Goal: Check status: Check status

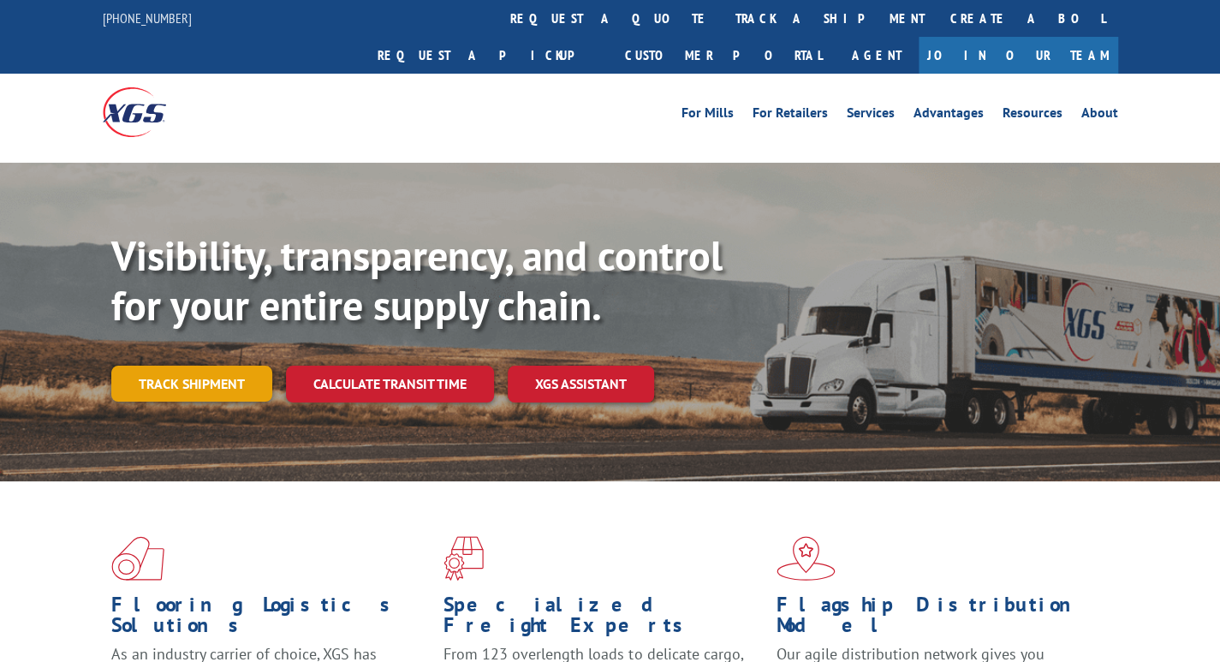
click at [175, 365] on link "Track shipment" at bounding box center [191, 383] width 161 height 36
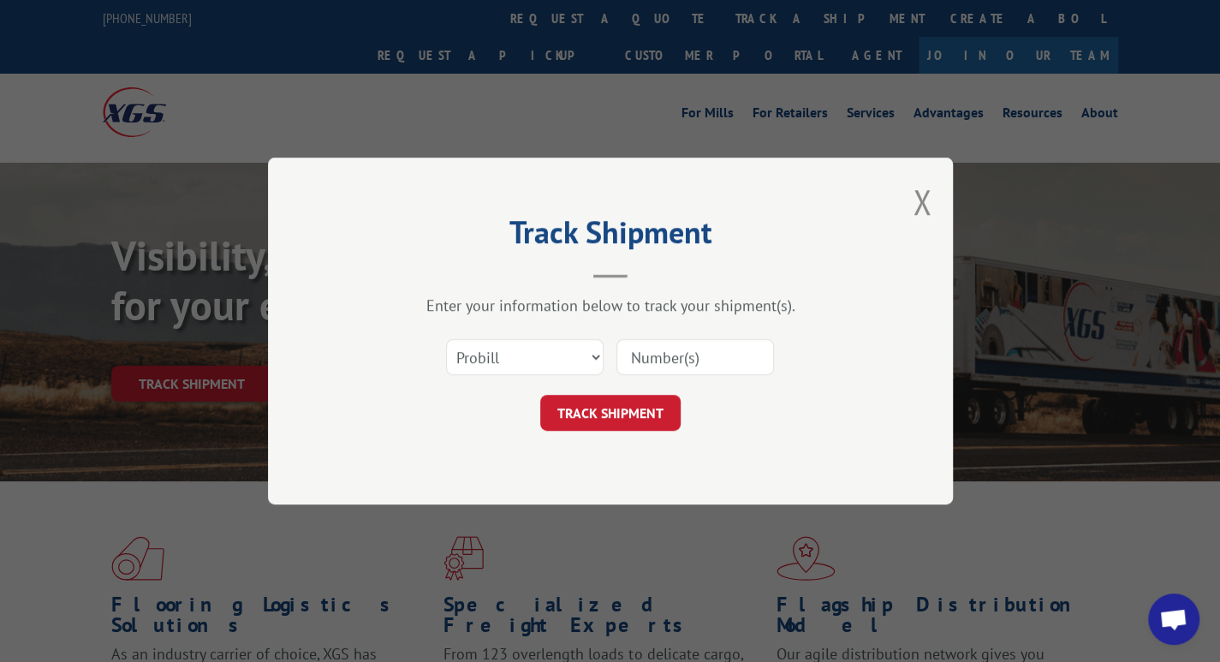
click at [628, 352] on input at bounding box center [694, 357] width 157 height 36
paste input "17603648"
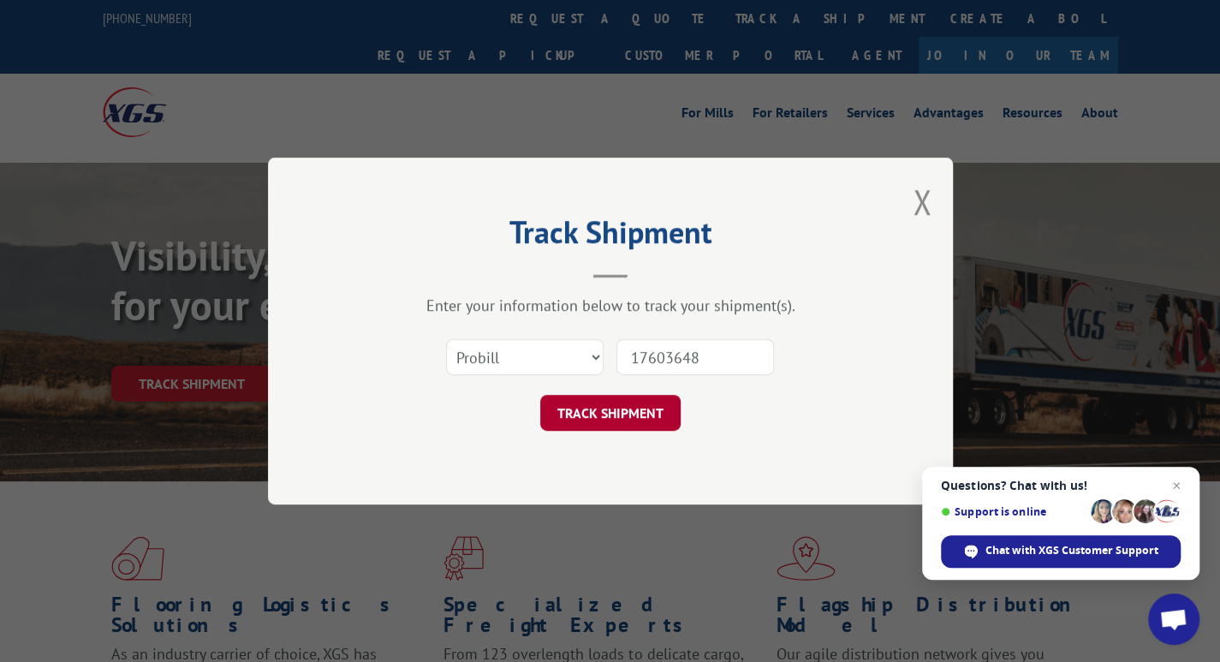
type input "17603648"
click at [614, 410] on button "TRACK SHIPMENT" at bounding box center [610, 413] width 140 height 36
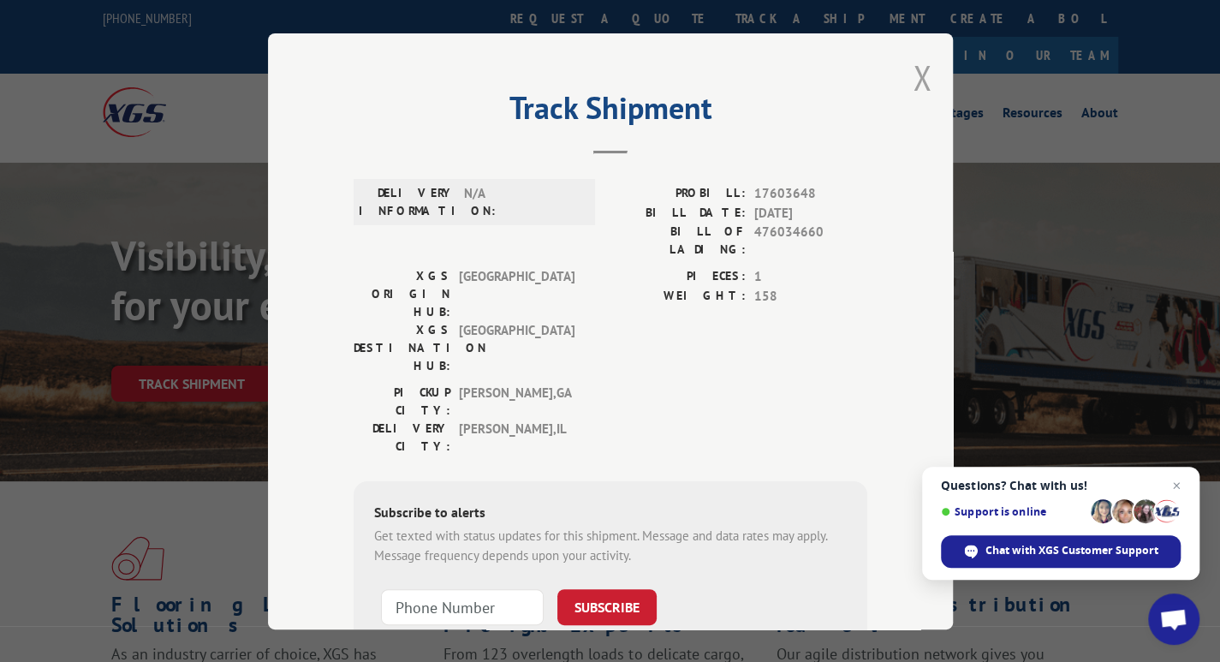
click at [912, 85] on button "Close modal" at bounding box center [921, 77] width 19 height 45
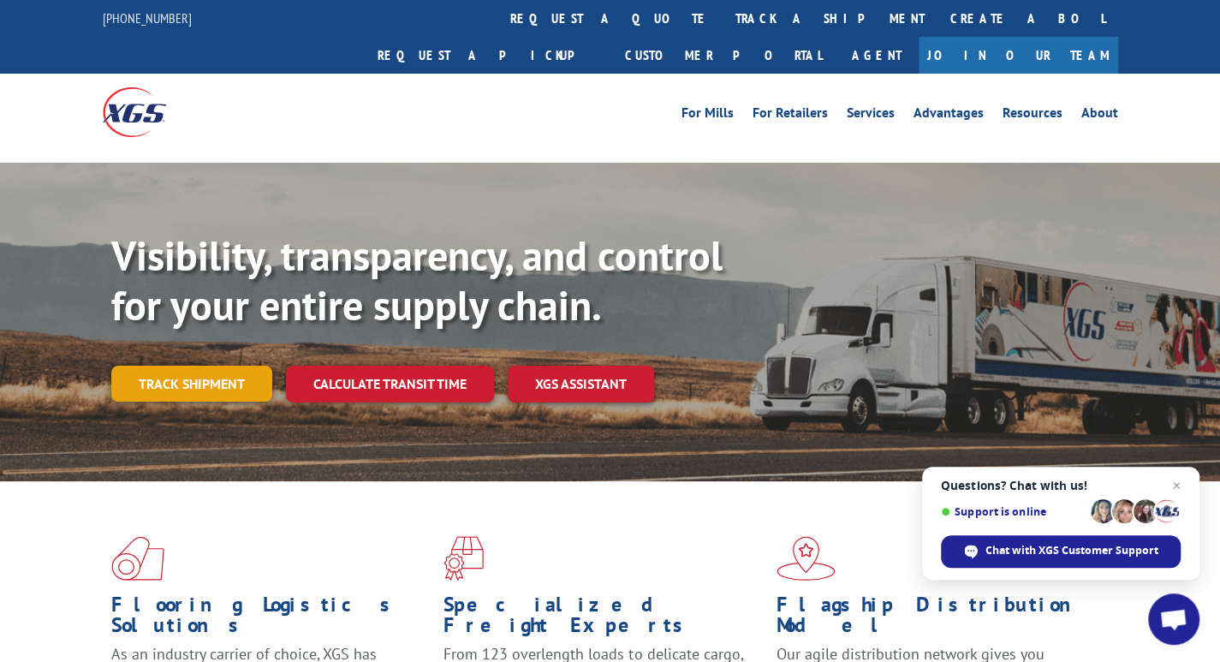
click at [168, 365] on link "Track shipment" at bounding box center [191, 383] width 161 height 36
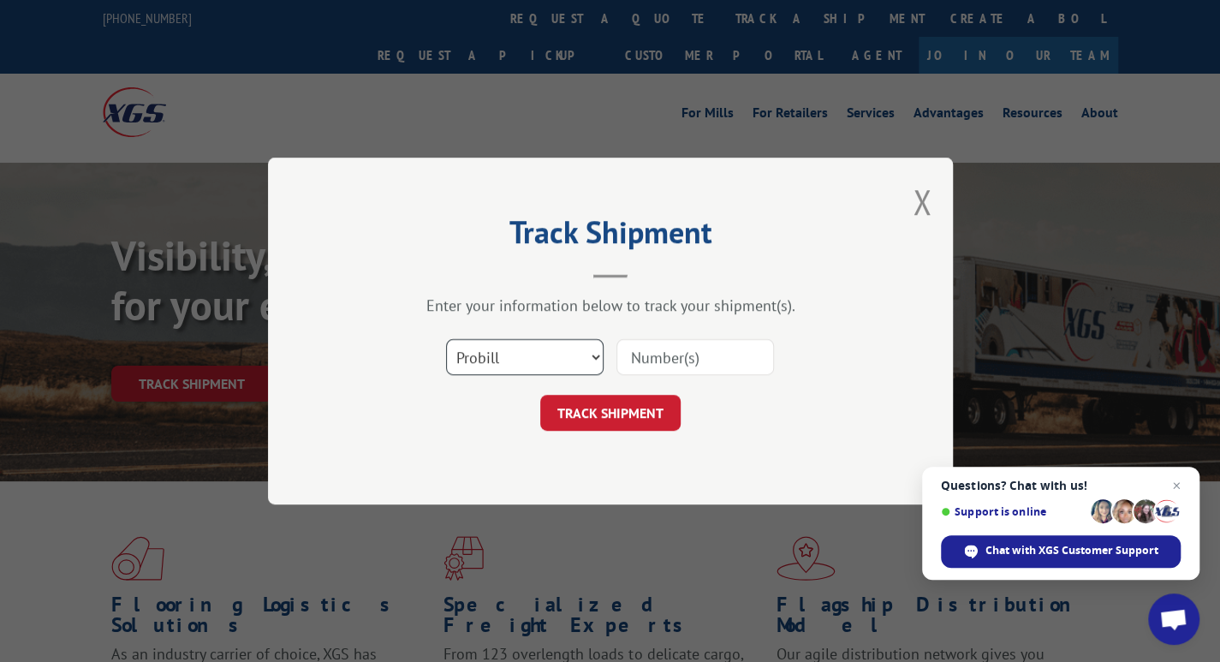
click at [478, 360] on select "Select category... Probill BOL PO" at bounding box center [524, 357] width 157 height 36
select select "bol"
click at [446, 339] on select "Select category... Probill BOL PO" at bounding box center [524, 357] width 157 height 36
click at [635, 357] on input at bounding box center [694, 357] width 157 height 36
paste input "362508"
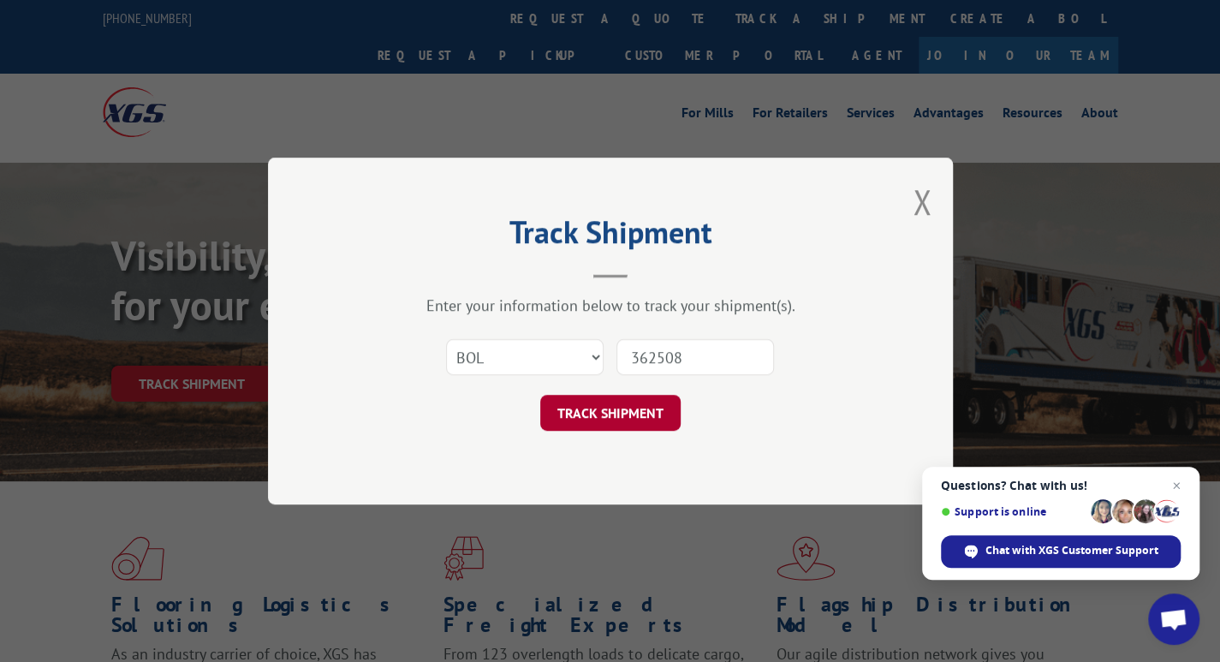
type input "362508"
click at [615, 413] on button "TRACK SHIPMENT" at bounding box center [610, 413] width 140 height 36
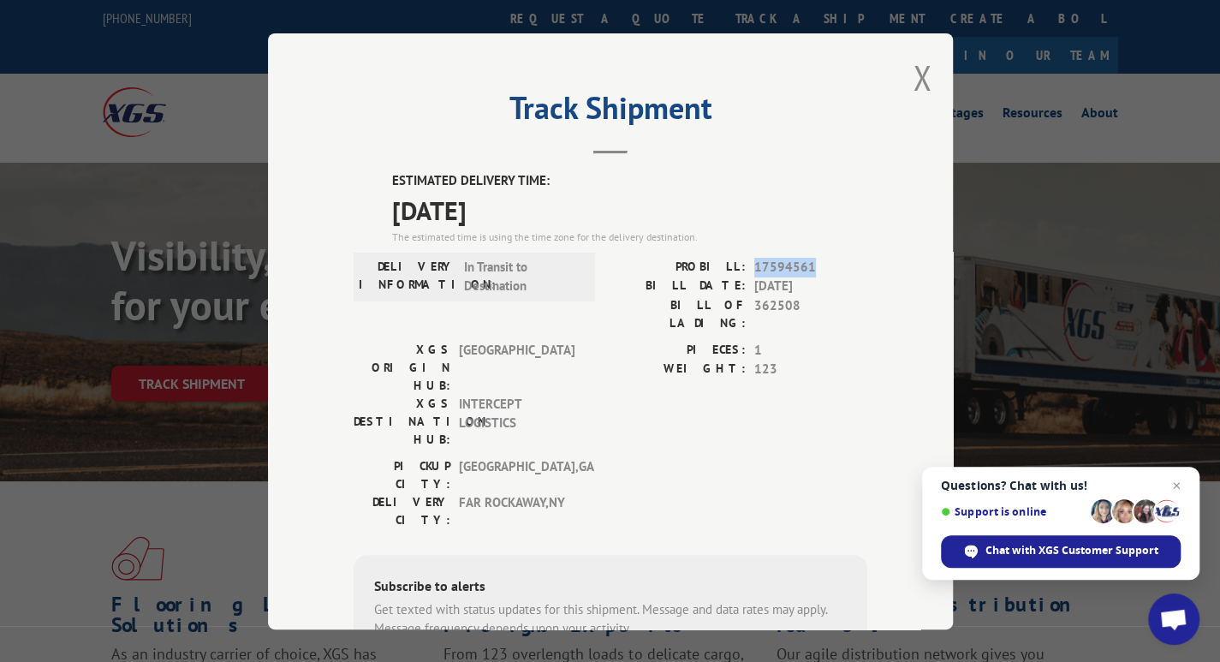
drag, startPoint x: 808, startPoint y: 264, endPoint x: 750, endPoint y: 263, distance: 58.2
click at [754, 263] on span "17594561" at bounding box center [810, 267] width 113 height 20
copy span "17594561"
click at [916, 80] on button "Close modal" at bounding box center [921, 77] width 19 height 45
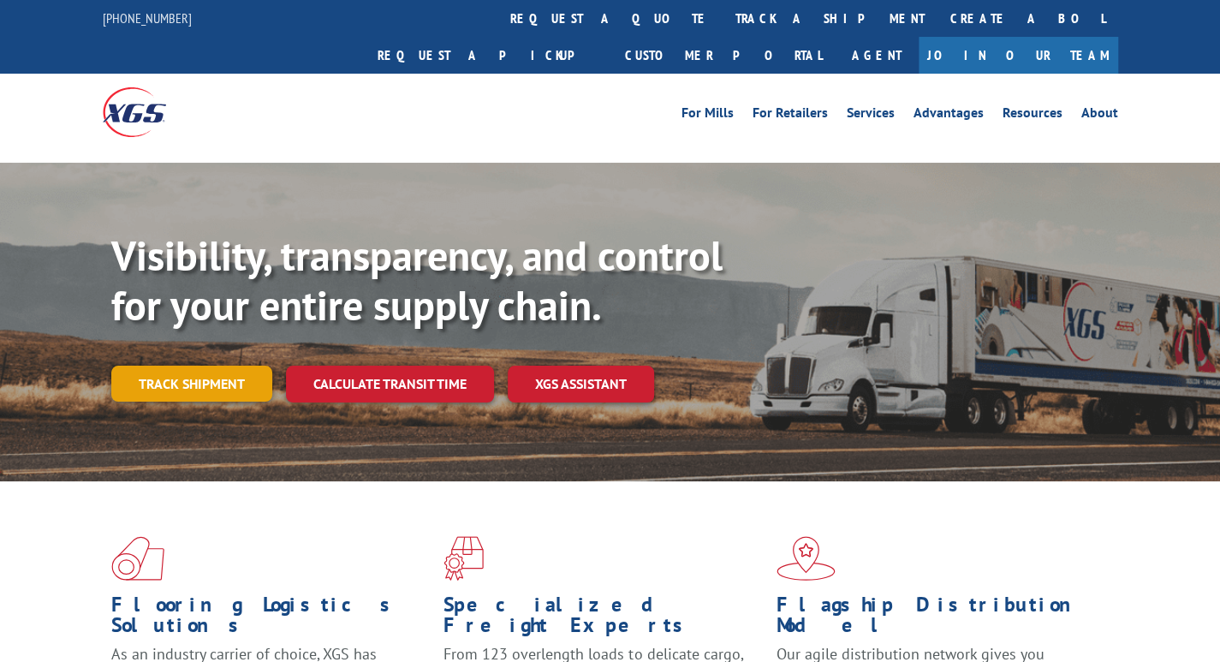
click at [229, 365] on link "Track shipment" at bounding box center [191, 383] width 161 height 36
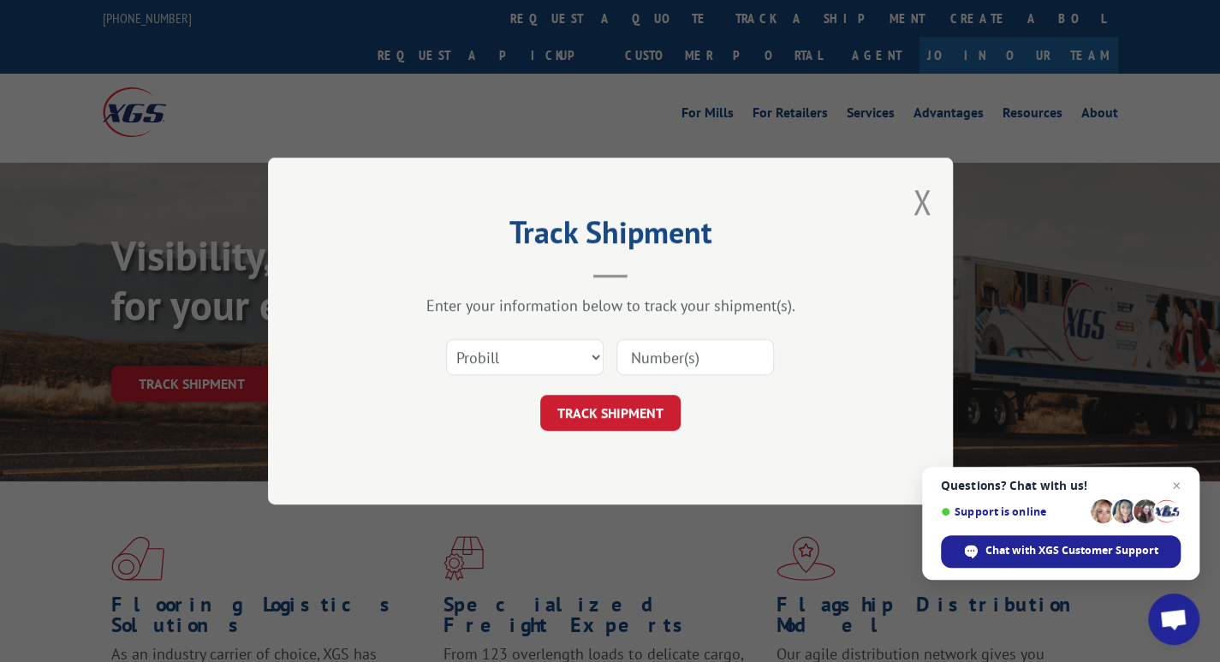
click at [657, 346] on input at bounding box center [694, 357] width 157 height 36
paste input "17594607"
type input "17594607"
click at [608, 401] on button "TRACK SHIPMENT" at bounding box center [610, 413] width 140 height 36
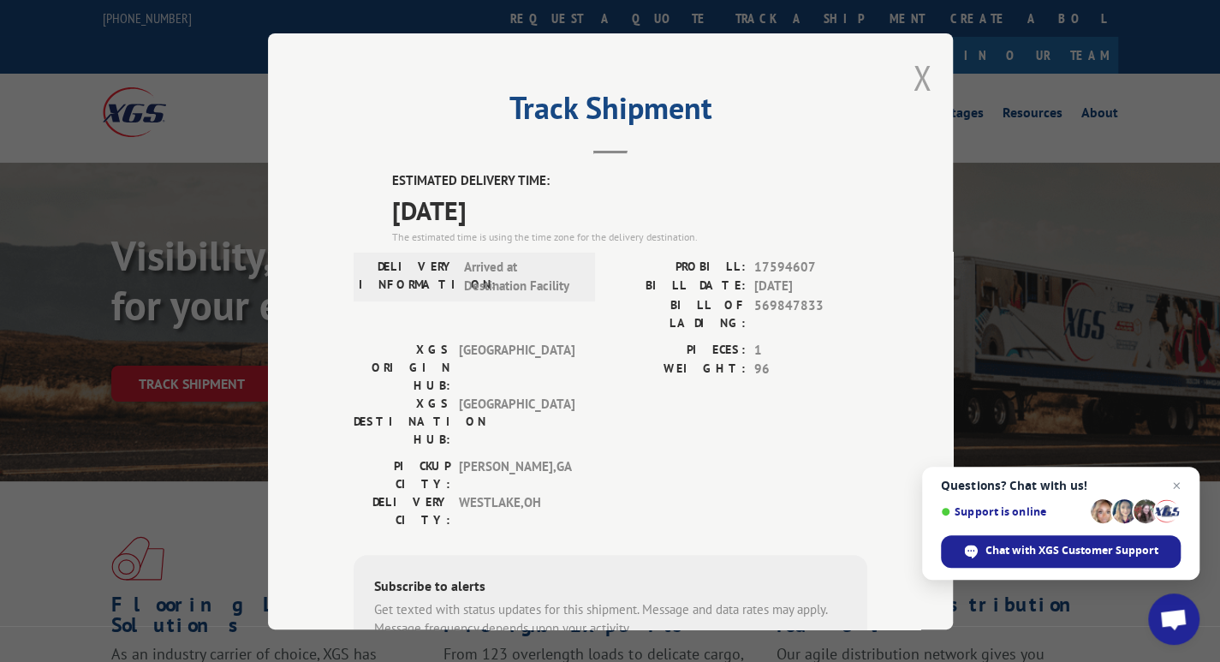
click at [916, 70] on button "Close modal" at bounding box center [921, 77] width 19 height 45
